Goal: Task Accomplishment & Management: Complete application form

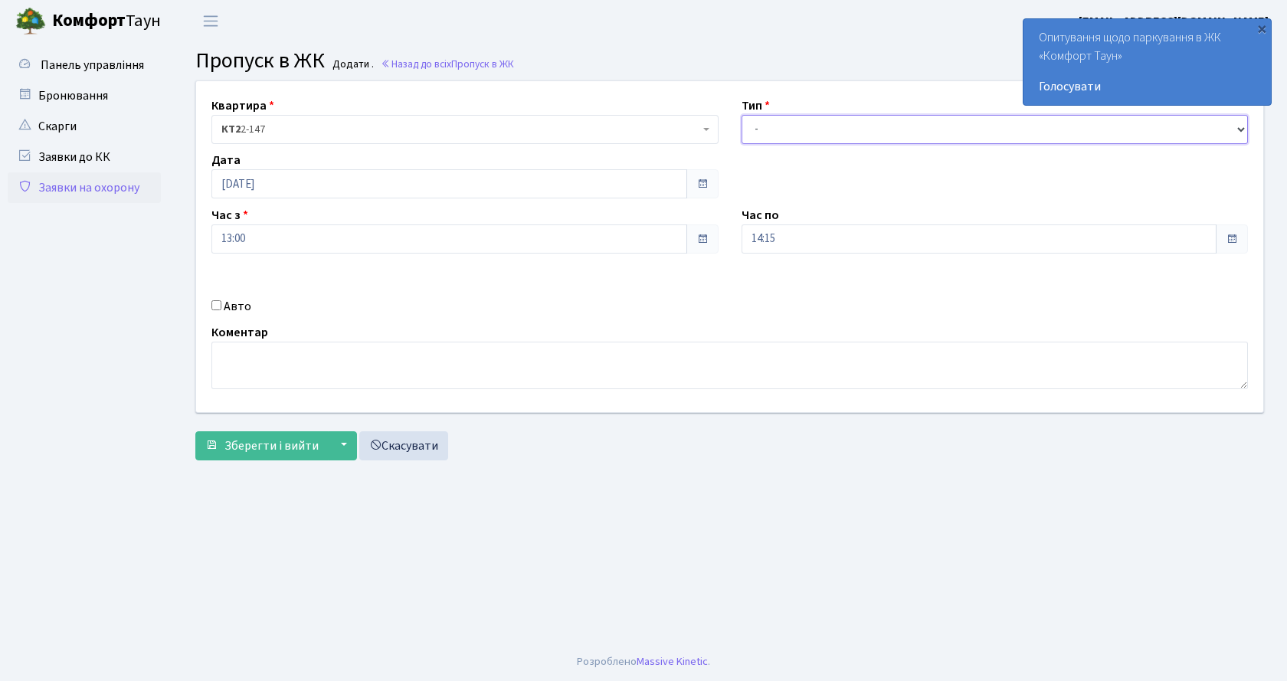
click at [771, 130] on select "- Доставка Таксі Гості Сервіс" at bounding box center [995, 129] width 507 height 29
select select "1"
click at [742, 115] on select "- Доставка Таксі Гості Сервіс" at bounding box center [995, 129] width 507 height 29
click at [220, 307] on input "Авто" at bounding box center [217, 305] width 10 height 10
checkbox input "true"
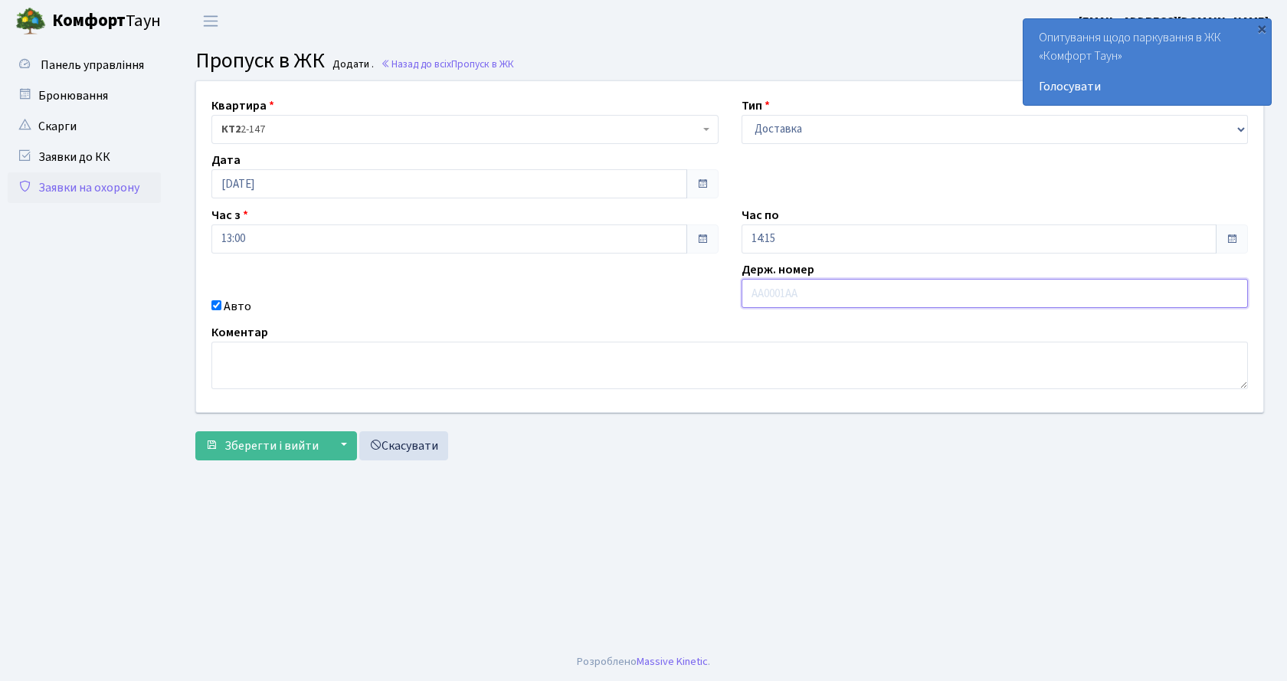
paste input "AA9088TC"
type input "AA9088TC"
click at [315, 443] on span "Зберегти і вийти" at bounding box center [272, 446] width 94 height 17
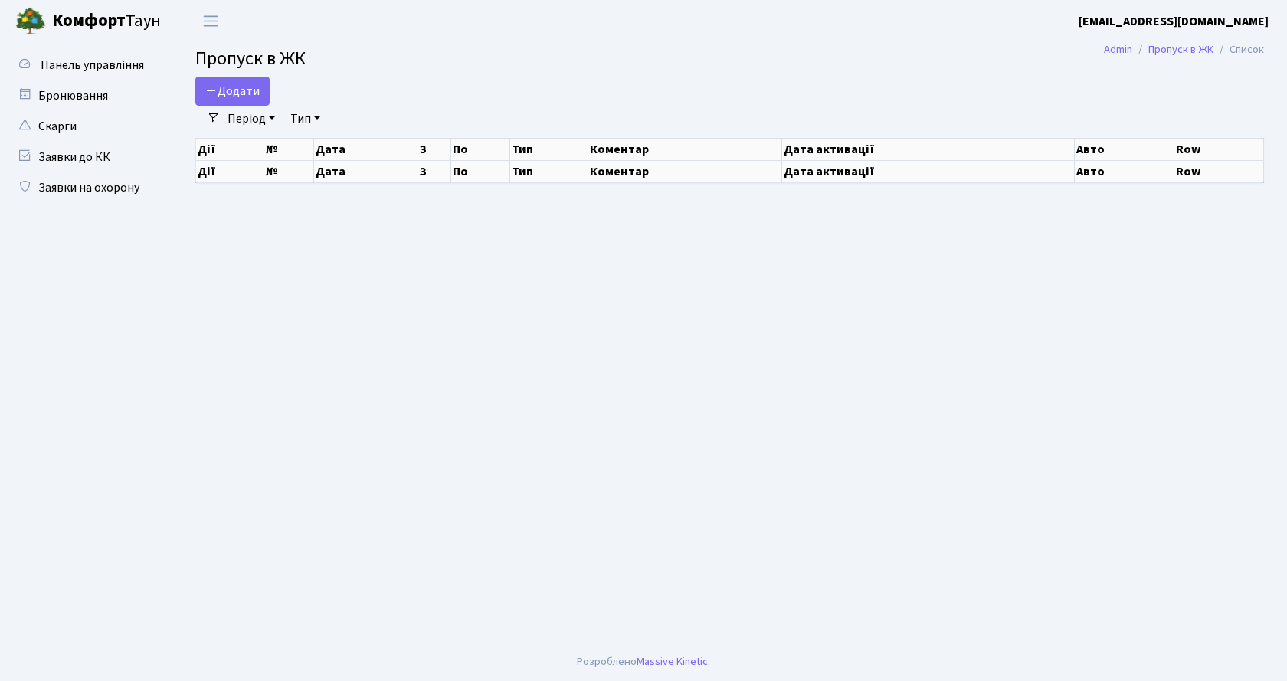
select select "25"
